Goal: Book appointment/travel/reservation

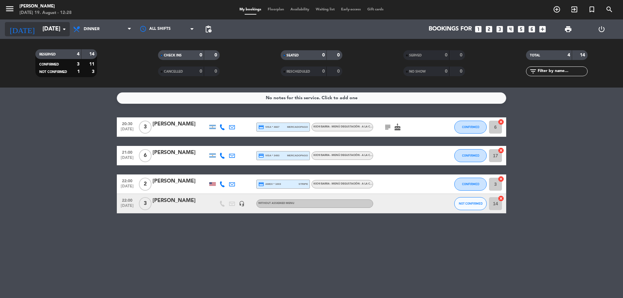
click at [57, 27] on input "[DATE]" at bounding box center [76, 29] width 75 height 13
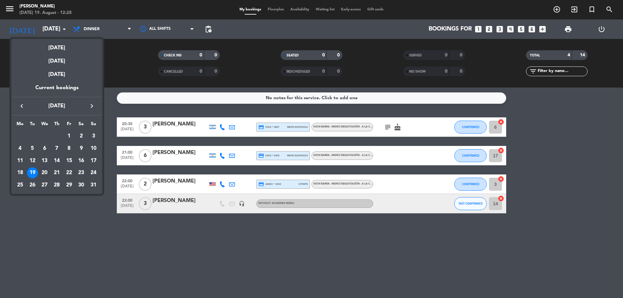
click at [45, 171] on div "20" at bounding box center [44, 172] width 11 height 11
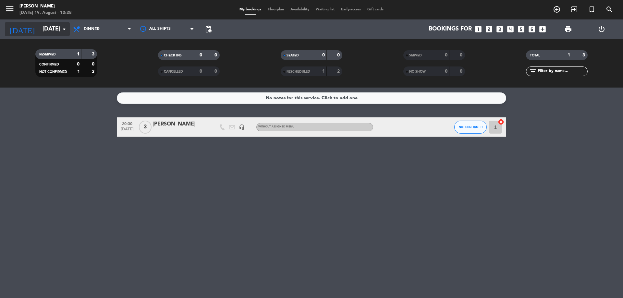
click at [61, 26] on icon "arrow_drop_down" at bounding box center [64, 29] width 8 height 8
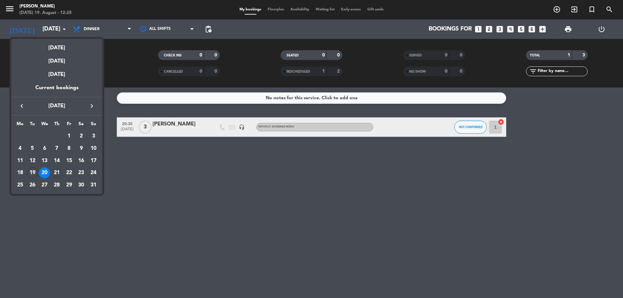
click at [57, 171] on div "21" at bounding box center [56, 172] width 11 height 11
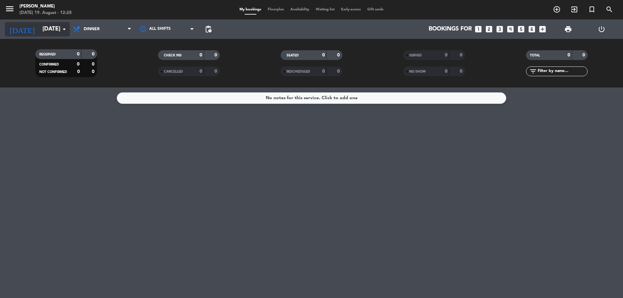
click at [50, 28] on input "[DATE]" at bounding box center [76, 29] width 75 height 13
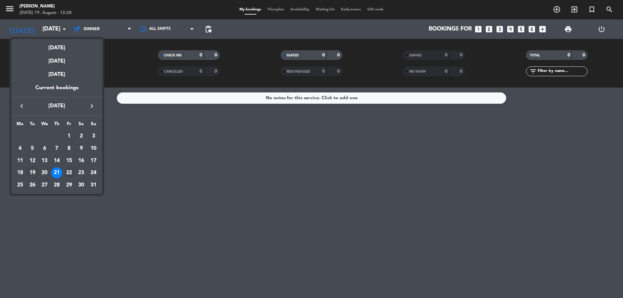
click at [67, 174] on div "22" at bounding box center [69, 172] width 11 height 11
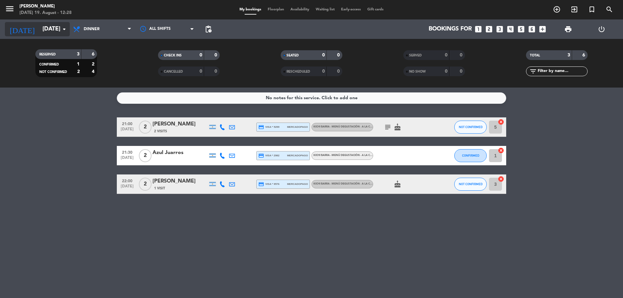
click at [62, 29] on icon "arrow_drop_down" at bounding box center [64, 29] width 8 height 8
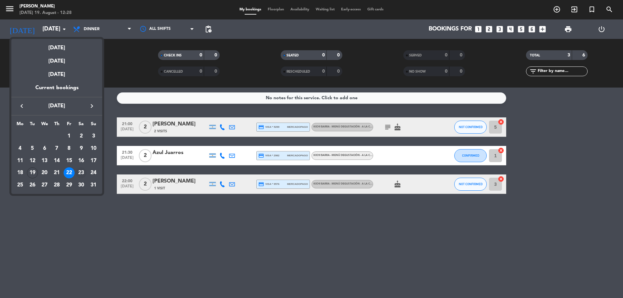
click at [82, 172] on div "23" at bounding box center [81, 172] width 11 height 11
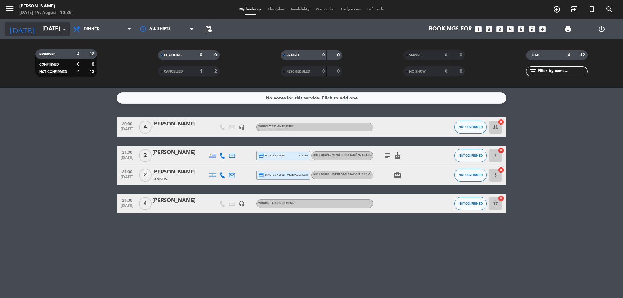
click at [65, 30] on icon "arrow_drop_down" at bounding box center [64, 29] width 8 height 8
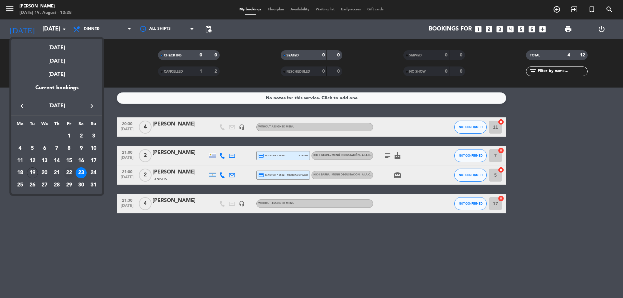
click at [70, 172] on div "22" at bounding box center [69, 172] width 11 height 11
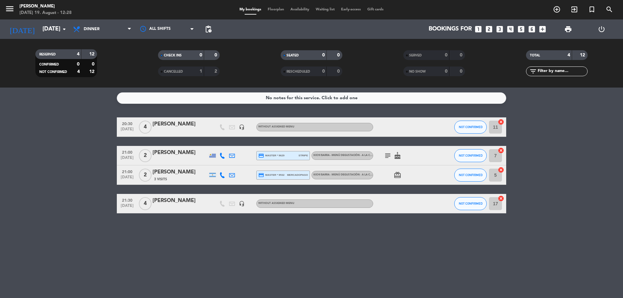
type input "[DATE]"
